Goal: Task Accomplishment & Management: Manage account settings

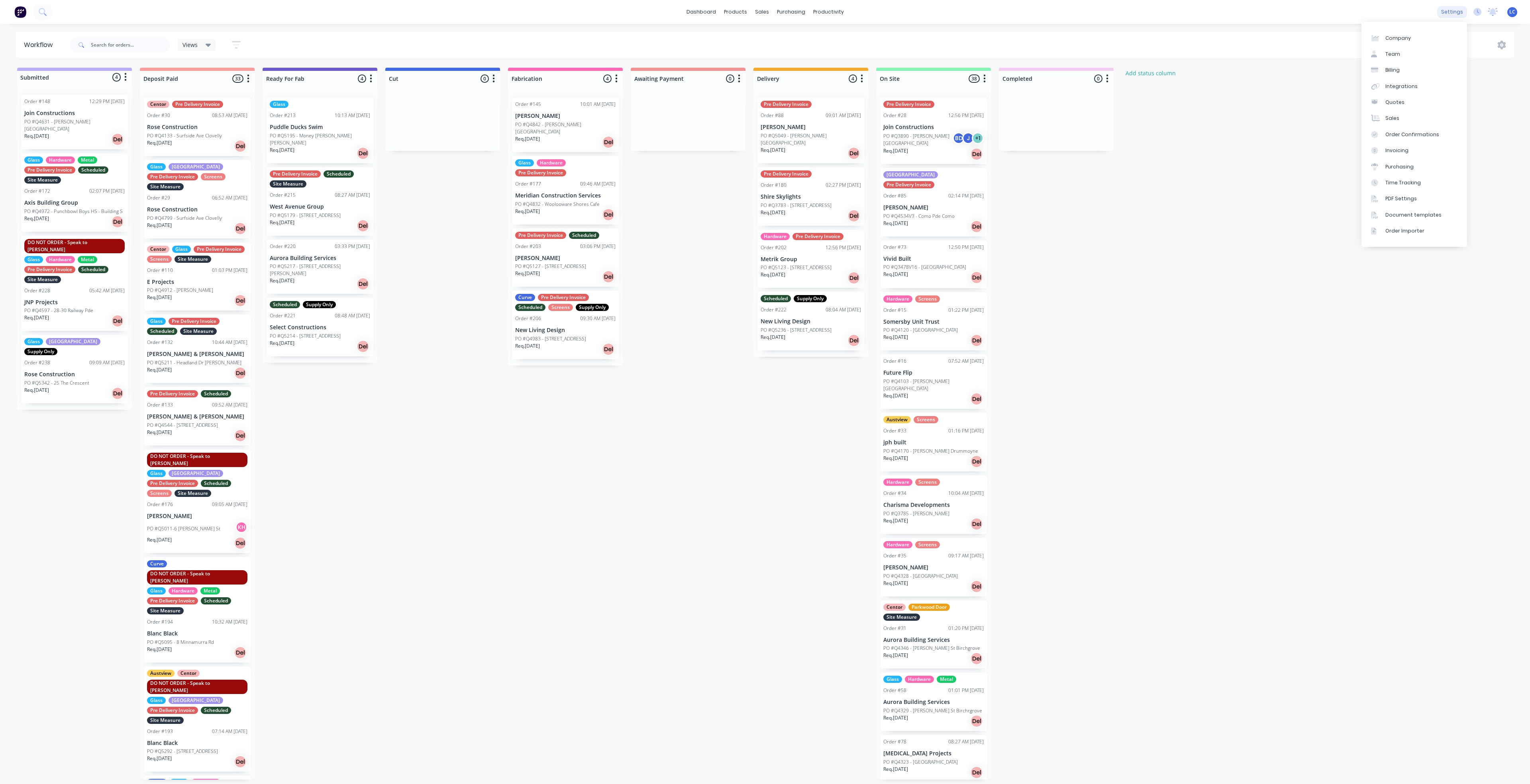
click at [713, 9] on div "settings" at bounding box center [1452, 12] width 30 height 12
click at [713, 51] on div "Team" at bounding box center [1393, 54] width 15 height 7
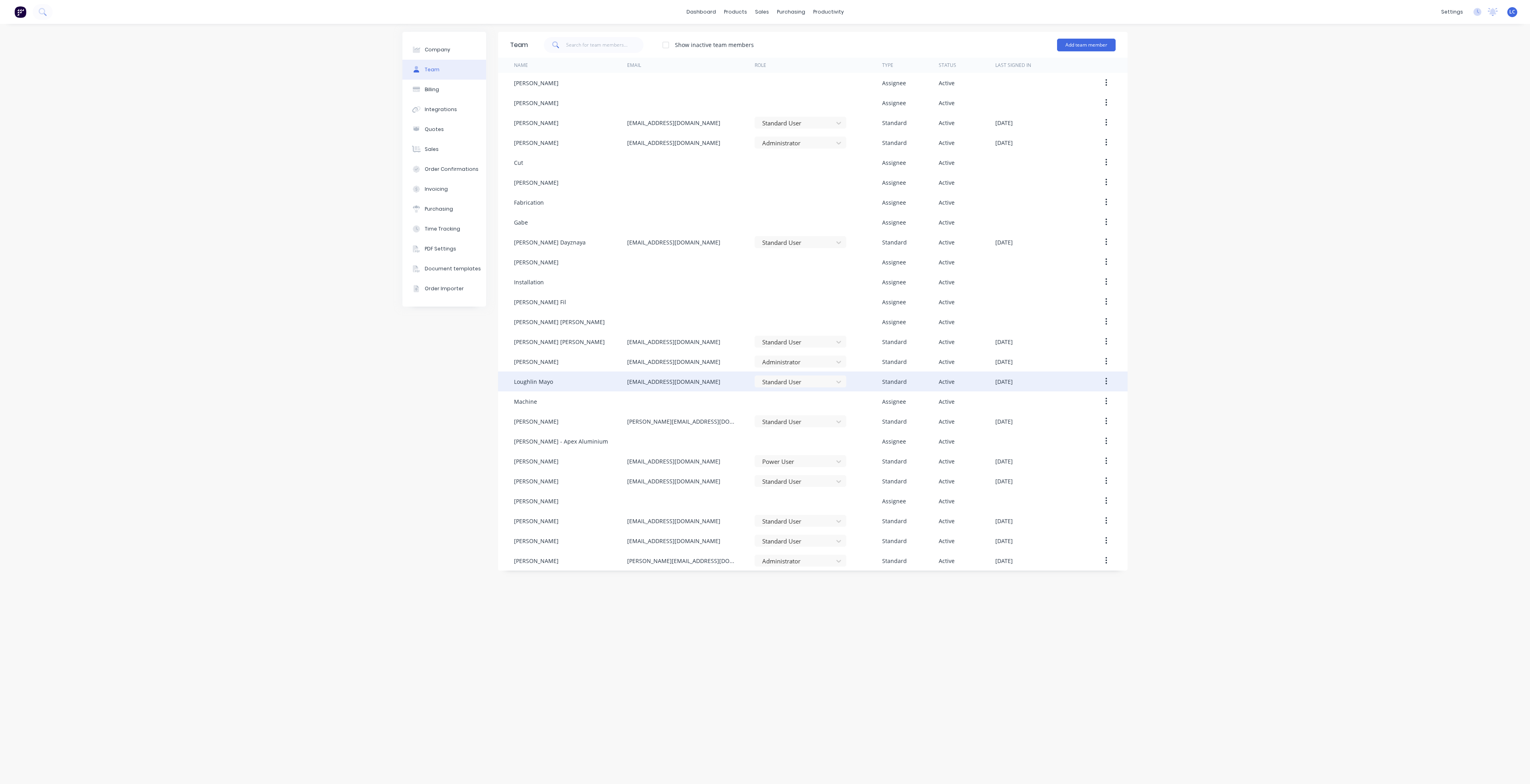
click at [540, 377] on div "Loughlin Mayo" at bounding box center [570, 382] width 113 height 20
click at [713, 379] on button "button" at bounding box center [1106, 381] width 19 height 14
click at [713, 405] on div "Edit" at bounding box center [1078, 402] width 62 height 12
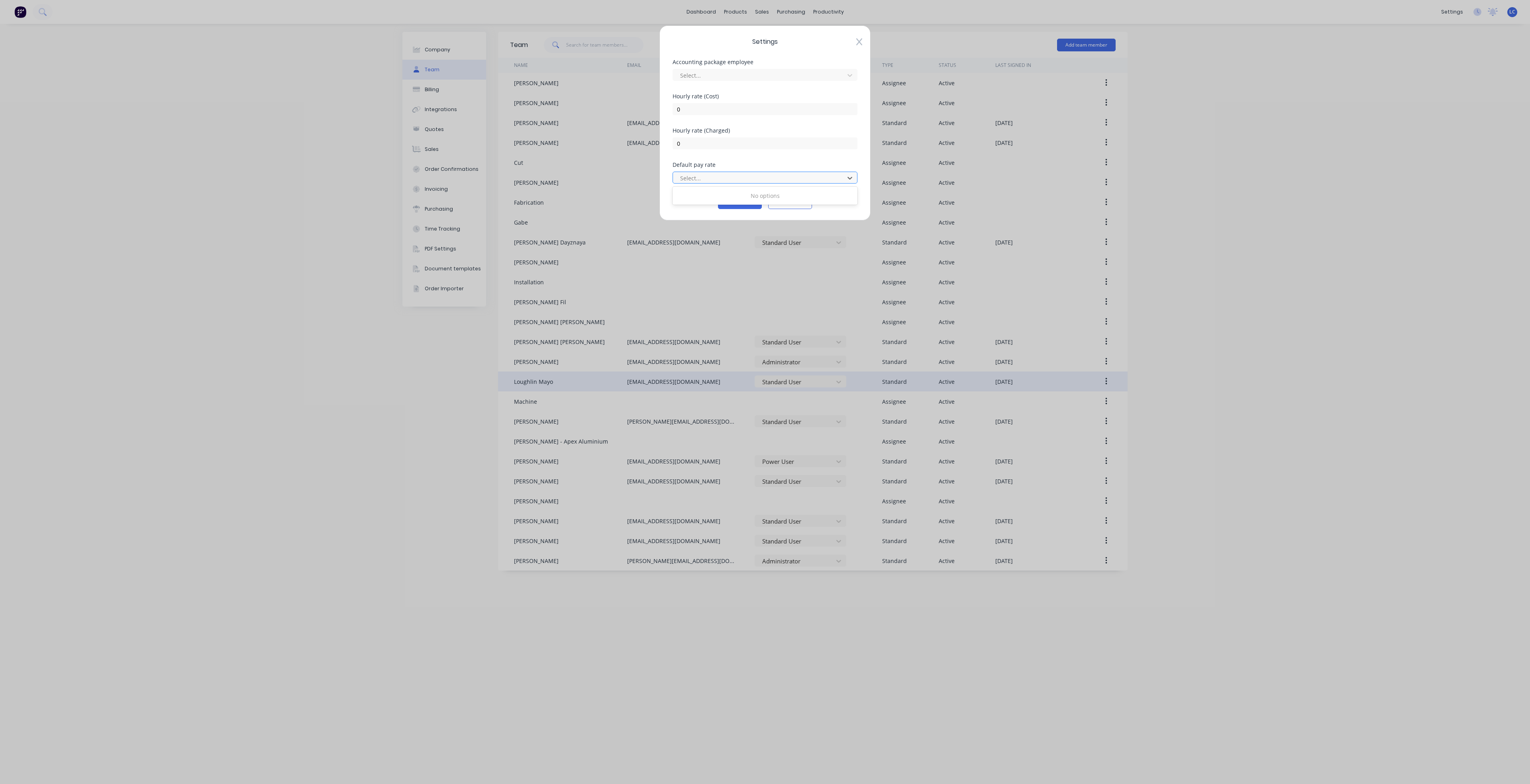
click at [705, 174] on div at bounding box center [760, 178] width 161 height 10
click at [713, 73] on div at bounding box center [760, 76] width 161 height 10
click at [713, 110] on div "Settings Accounting package employee Select... [DEMOGRAPHIC_DATA] rate (Cost) 0…" at bounding box center [765, 392] width 1530 height 784
drag, startPoint x: 809, startPoint y: 204, endPoint x: 819, endPoint y: 193, distance: 14.9
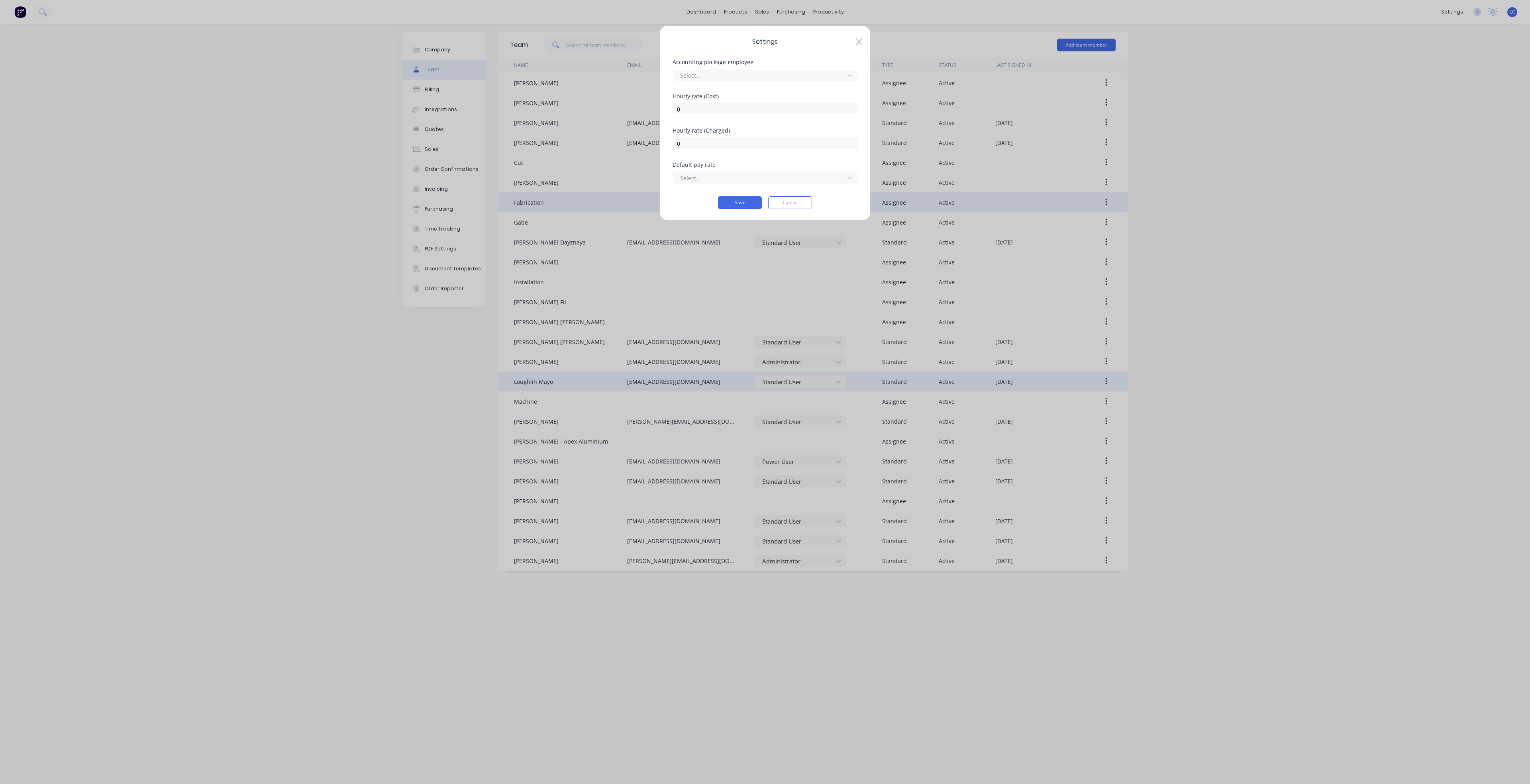
click at [713, 202] on button "Cancel" at bounding box center [790, 202] width 44 height 12
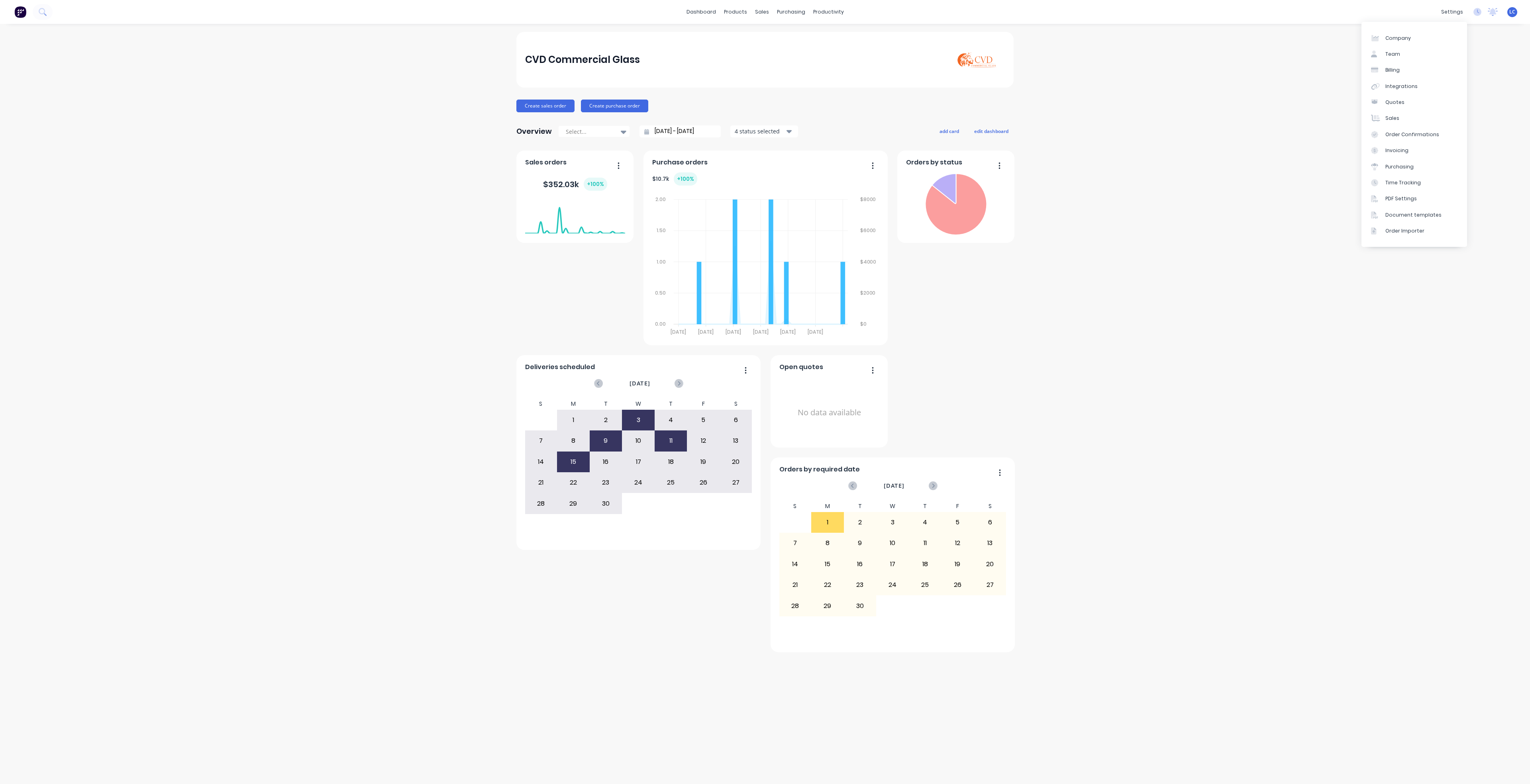
click at [1458, 11] on div "settings" at bounding box center [1452, 12] width 30 height 12
click at [1394, 52] on div "Team" at bounding box center [1393, 54] width 15 height 7
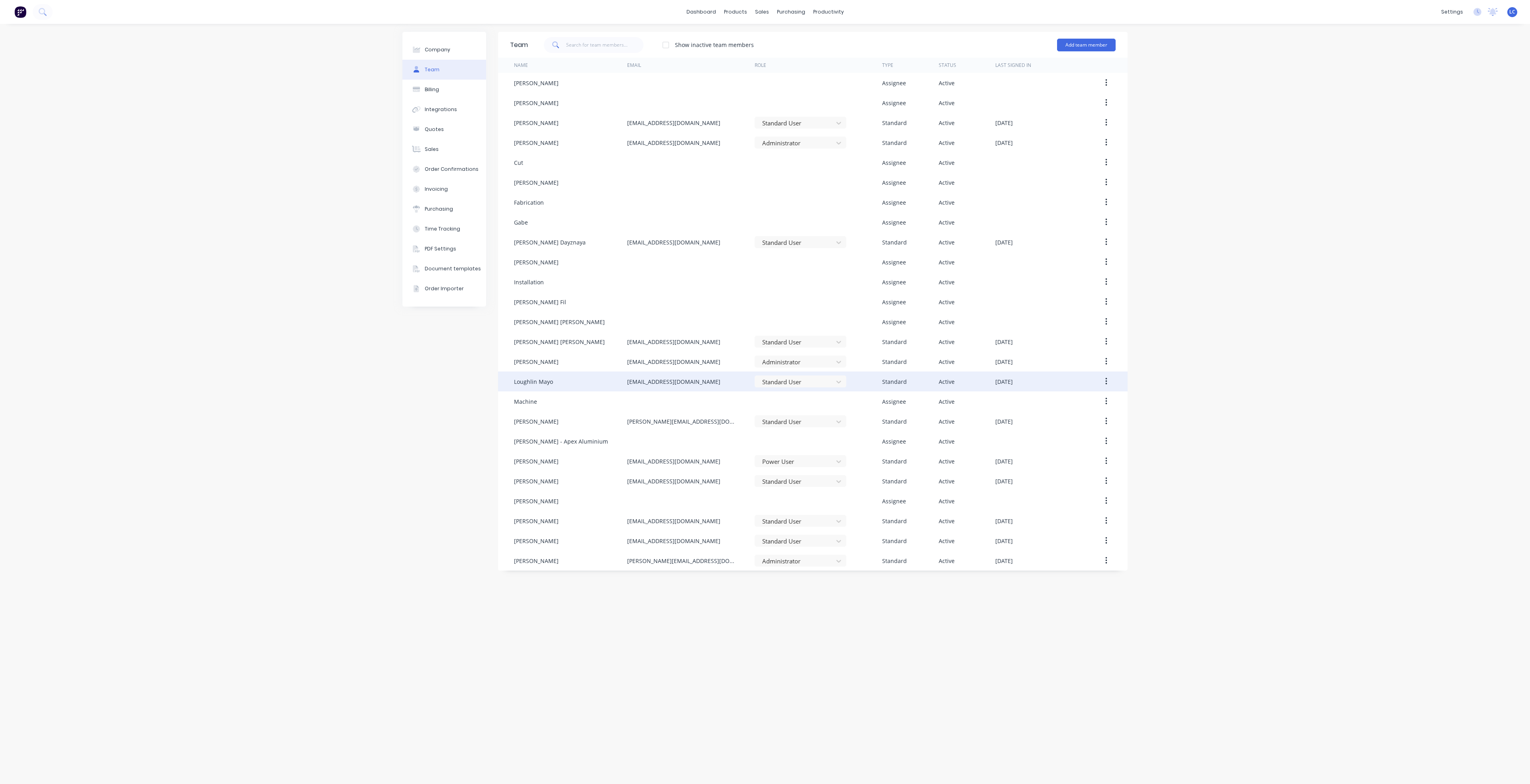
click at [536, 382] on div "Loughlin Mayo" at bounding box center [533, 382] width 39 height 8
click at [1049, 377] on div "[DATE]" at bounding box center [1041, 382] width 92 height 20
click at [1105, 377] on icon "button" at bounding box center [1106, 382] width 2 height 9
click at [1057, 402] on div "Edit" at bounding box center [1078, 402] width 62 height 12
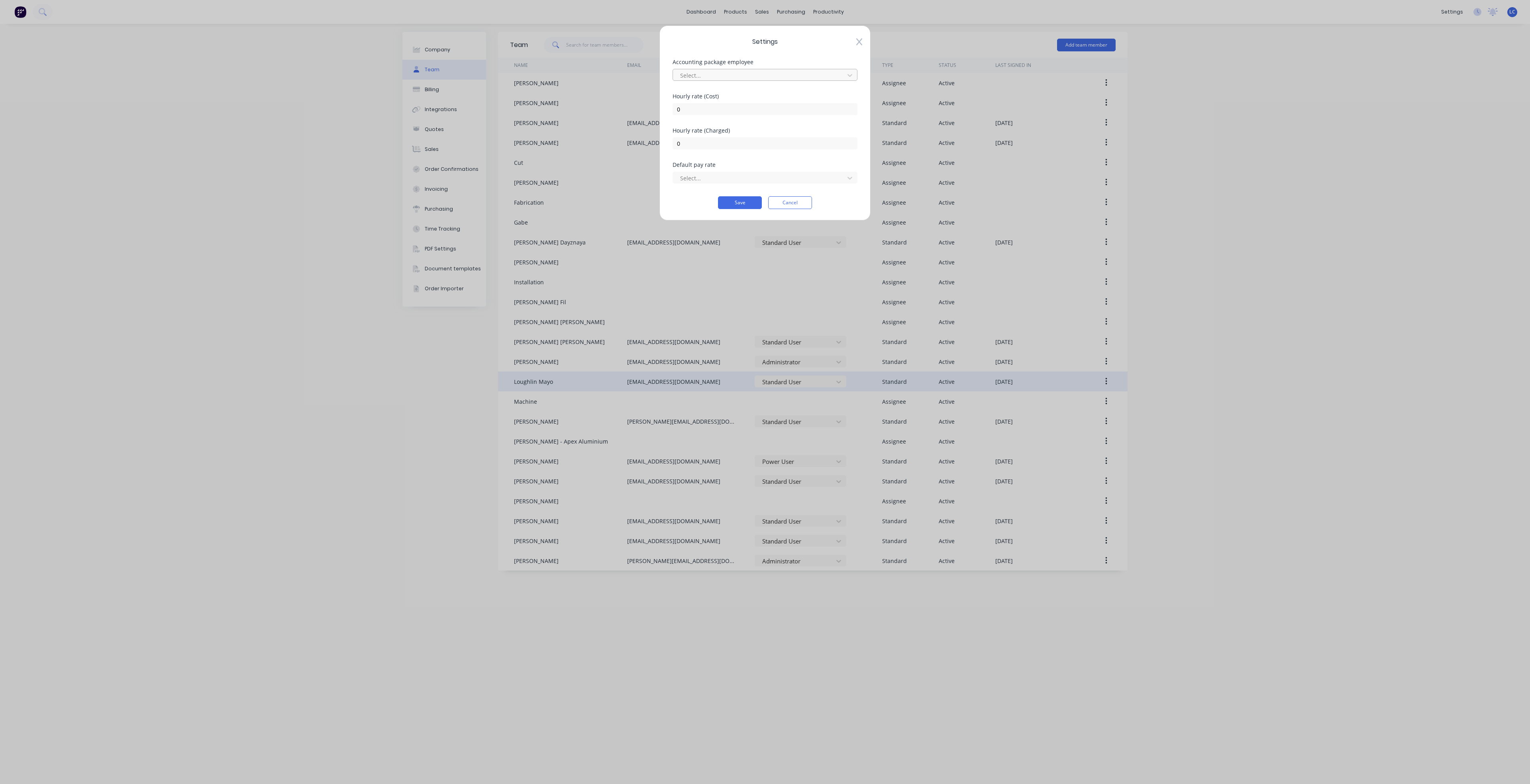
click at [780, 78] on div at bounding box center [760, 76] width 161 height 10
click at [856, 42] on icon at bounding box center [859, 42] width 6 height 8
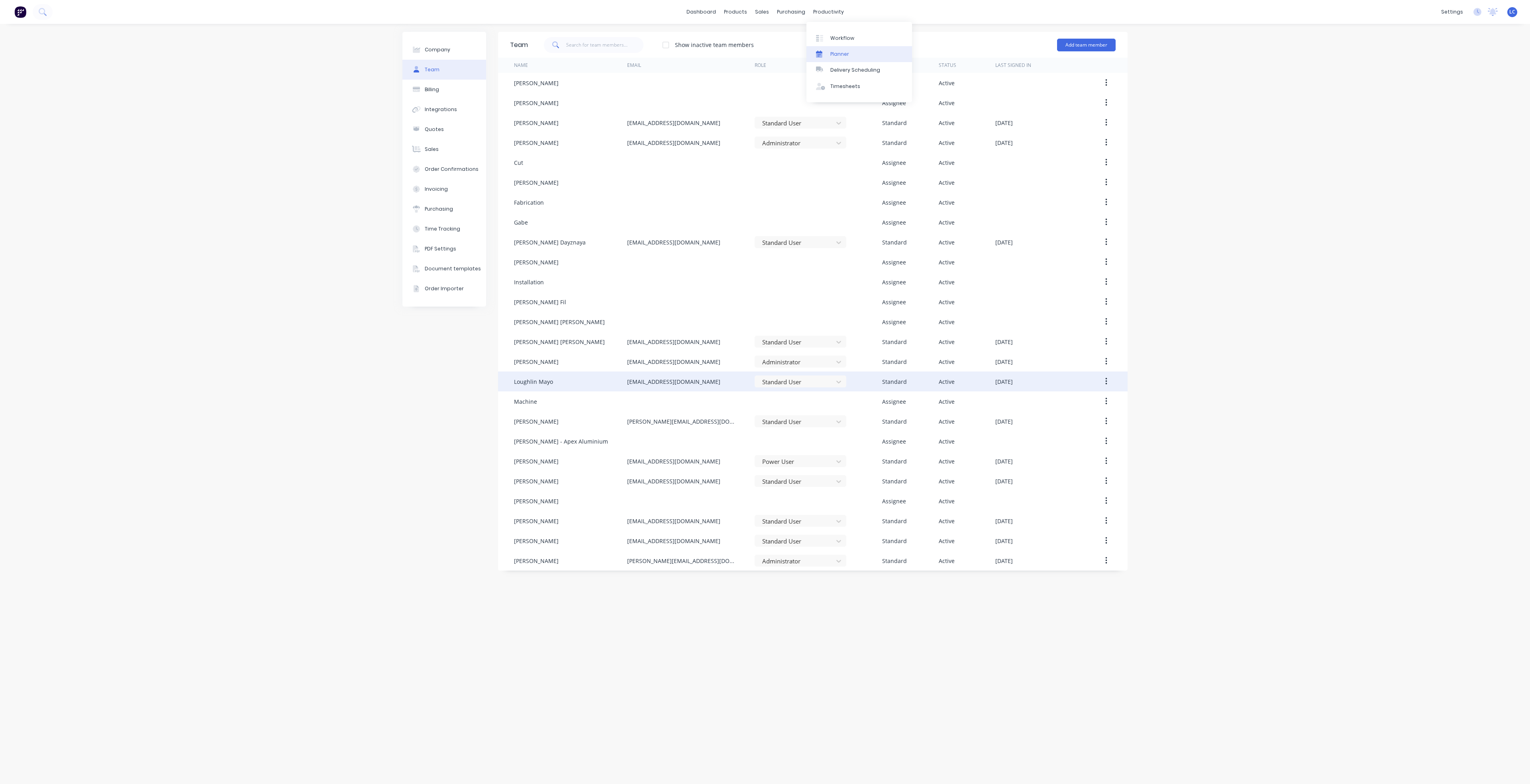
click at [843, 52] on div "Planner" at bounding box center [839, 54] width 19 height 7
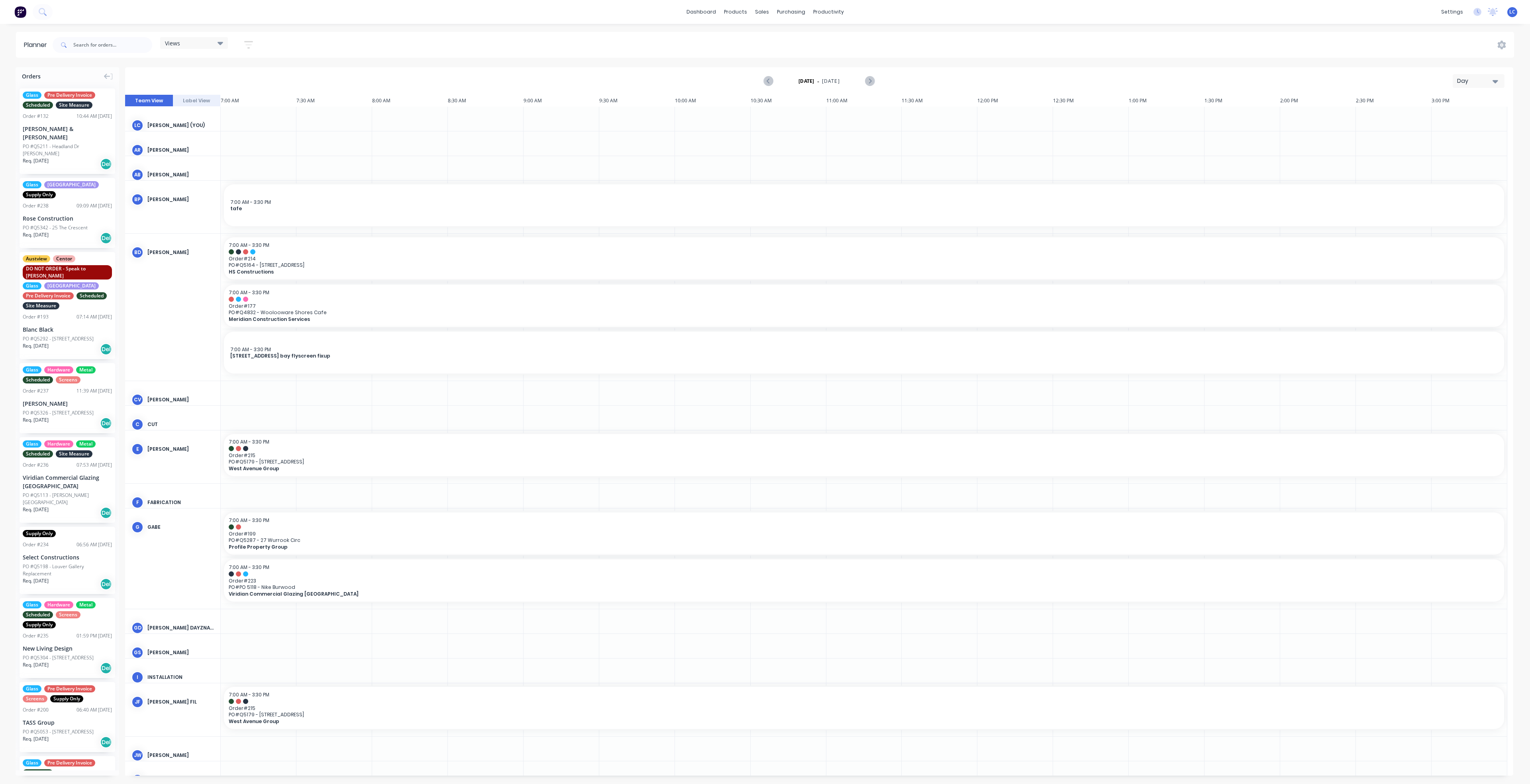
click at [231, 42] on div "Views Save new view None (Default) edit Factory edit Office edit Site edit Show…" at bounding box center [211, 45] width 101 height 16
click at [223, 42] on icon at bounding box center [220, 43] width 6 height 3
click at [177, 149] on button "Site" at bounding box center [209, 150] width 85 height 9
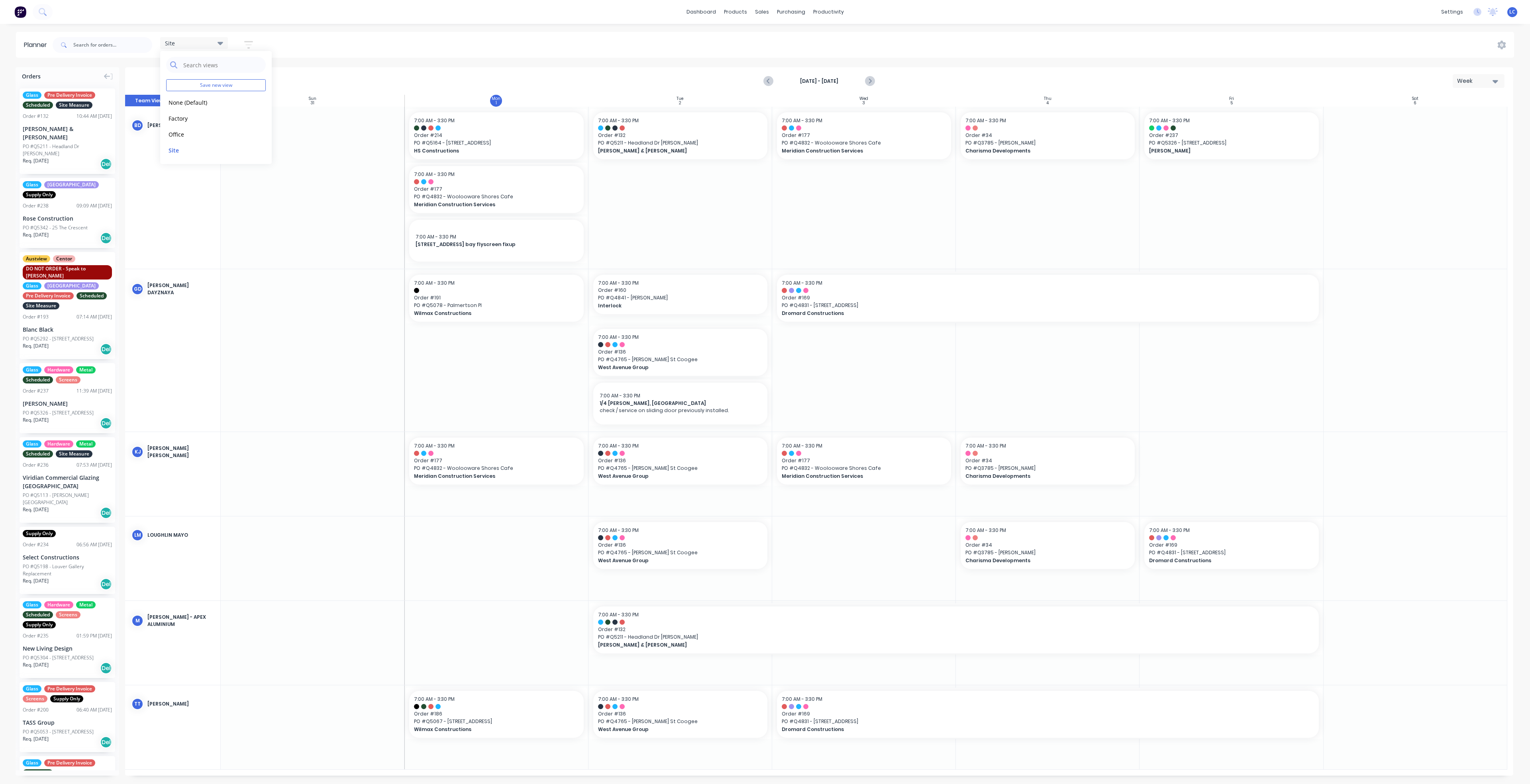
click at [299, 48] on div "Site Save new view None (Default) edit Factory edit Office edit Site edit Show/…" at bounding box center [782, 45] width 1463 height 24
